Goal: Transaction & Acquisition: Book appointment/travel/reservation

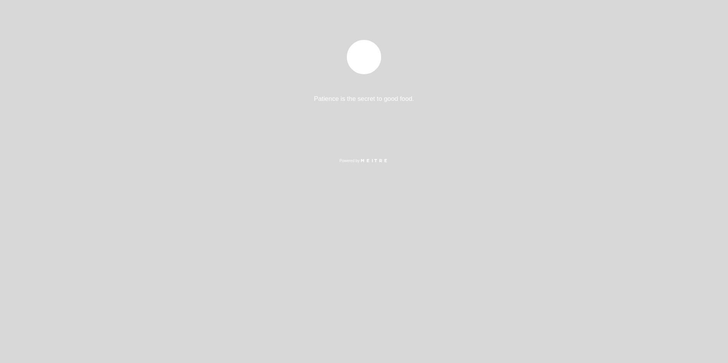
select select "pt"
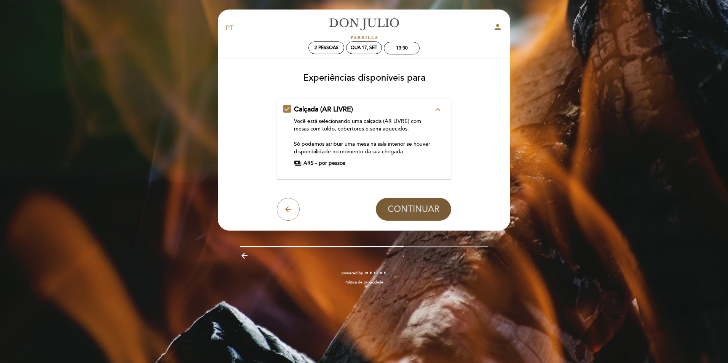
click at [410, 207] on span "CONTINUAR" at bounding box center [414, 209] width 52 height 11
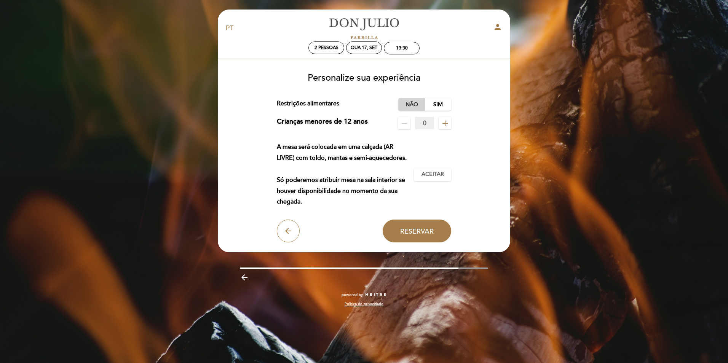
click at [409, 103] on label "Não" at bounding box center [411, 104] width 27 height 13
click at [436, 174] on span "Aceitar" at bounding box center [433, 175] width 22 height 8
click at [408, 229] on span "Reservar" at bounding box center [417, 231] width 34 height 8
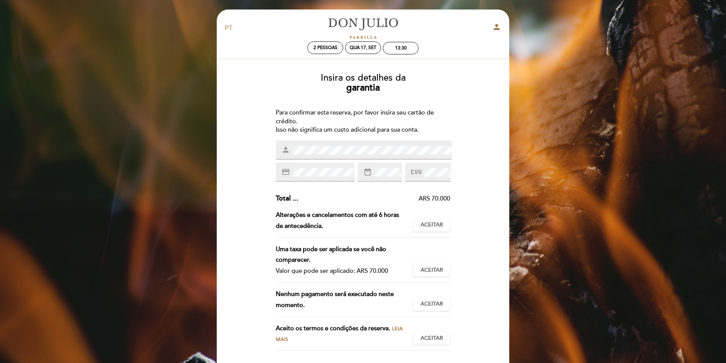
click at [286, 150] on div "person" at bounding box center [364, 150] width 176 height 19
click at [310, 179] on div "credit_card" at bounding box center [315, 172] width 79 height 19
click at [431, 230] on button "Aceitar Aceito" at bounding box center [431, 225] width 37 height 13
click at [439, 272] on span "Aceitar" at bounding box center [432, 271] width 22 height 8
click at [435, 302] on span "Aceitar" at bounding box center [432, 305] width 22 height 8
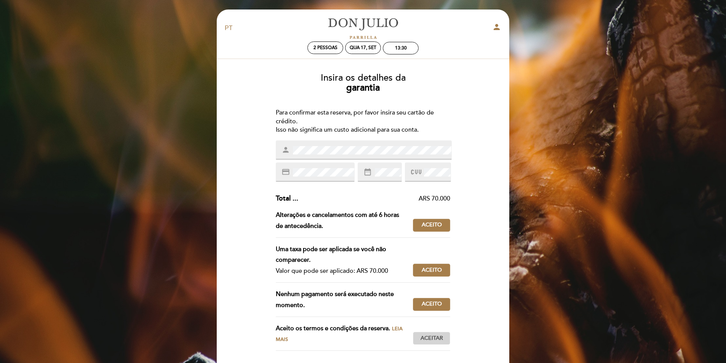
click at [435, 342] on span "Aceitar" at bounding box center [432, 339] width 22 height 8
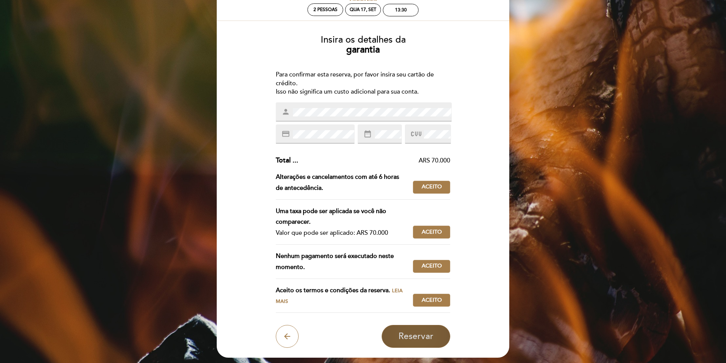
click at [430, 334] on span "Reservar" at bounding box center [415, 336] width 35 height 11
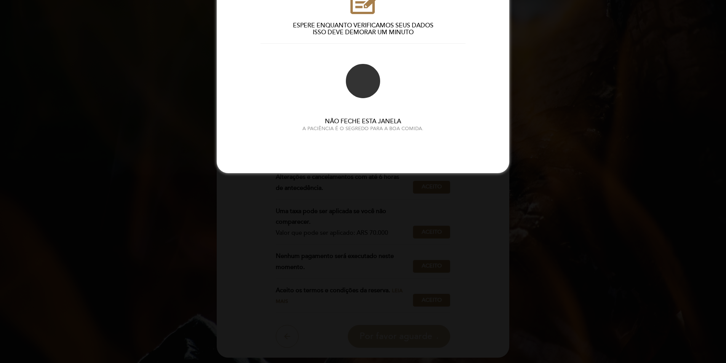
scroll to position [0, 0]
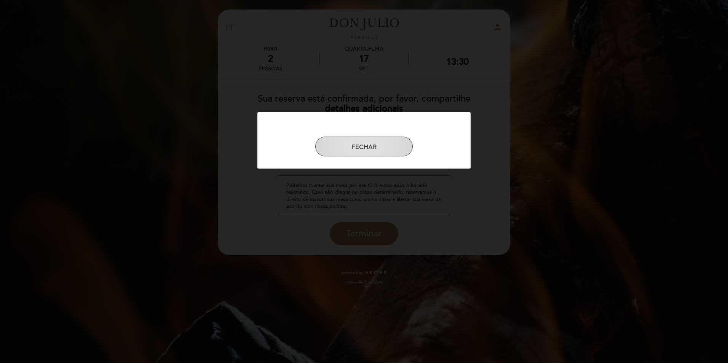
click at [370, 146] on button "FECHAR" at bounding box center [364, 147] width 98 height 20
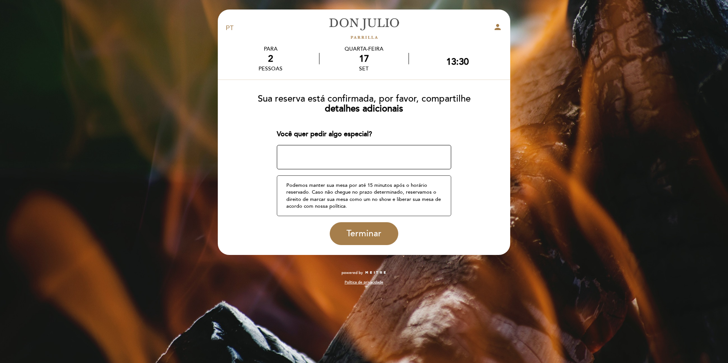
click at [329, 156] on textarea at bounding box center [364, 157] width 175 height 24
type textarea "a"
type textarea "almoço comemoração aniversario casamento."
click at [379, 233] on span "Terminar" at bounding box center [364, 234] width 35 height 11
